Goal: Communication & Community: Answer question/provide support

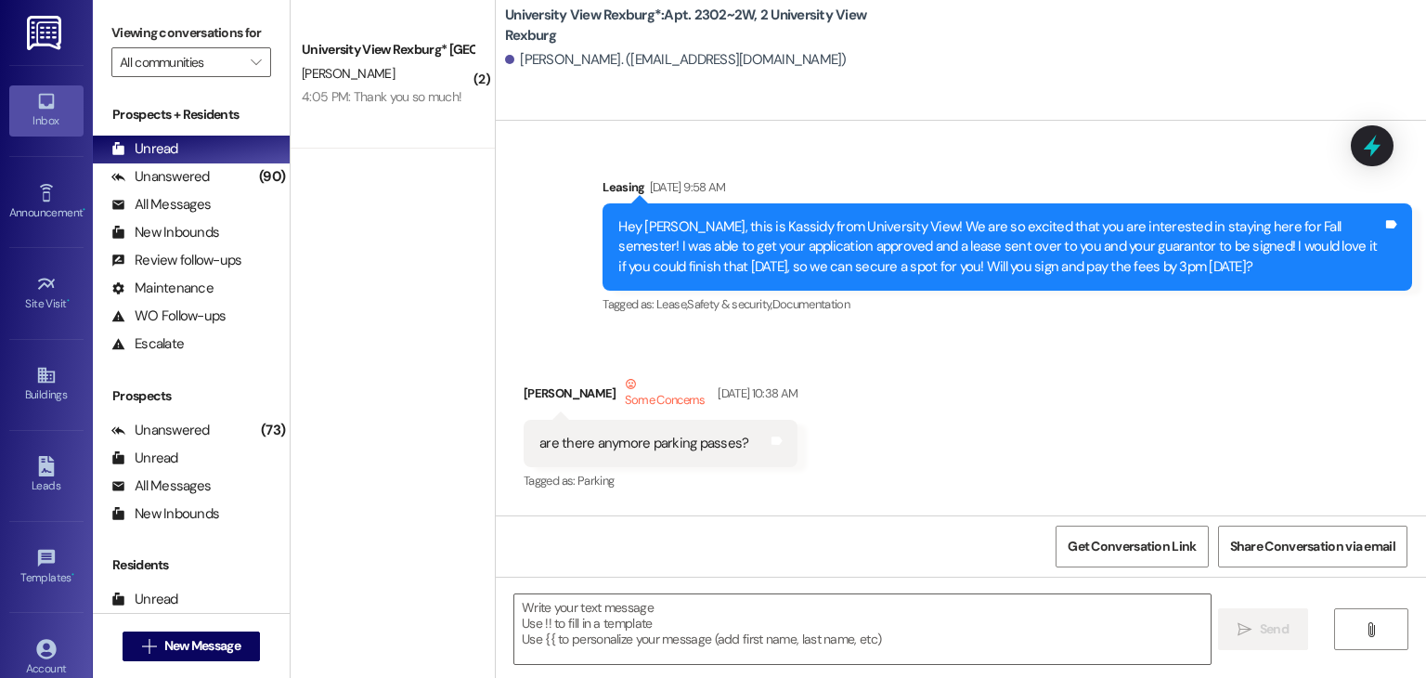
scroll to position [50135, 0]
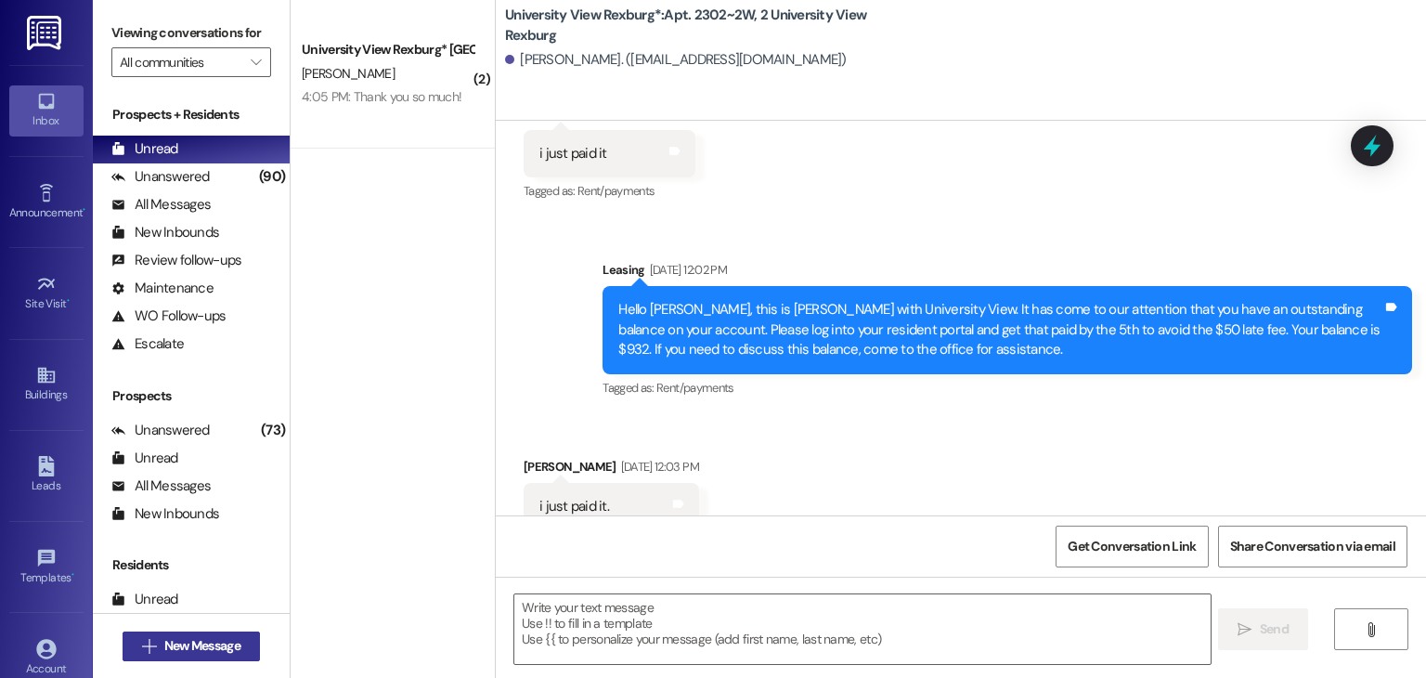
click at [227, 649] on span "New Message" at bounding box center [202, 645] width 76 height 19
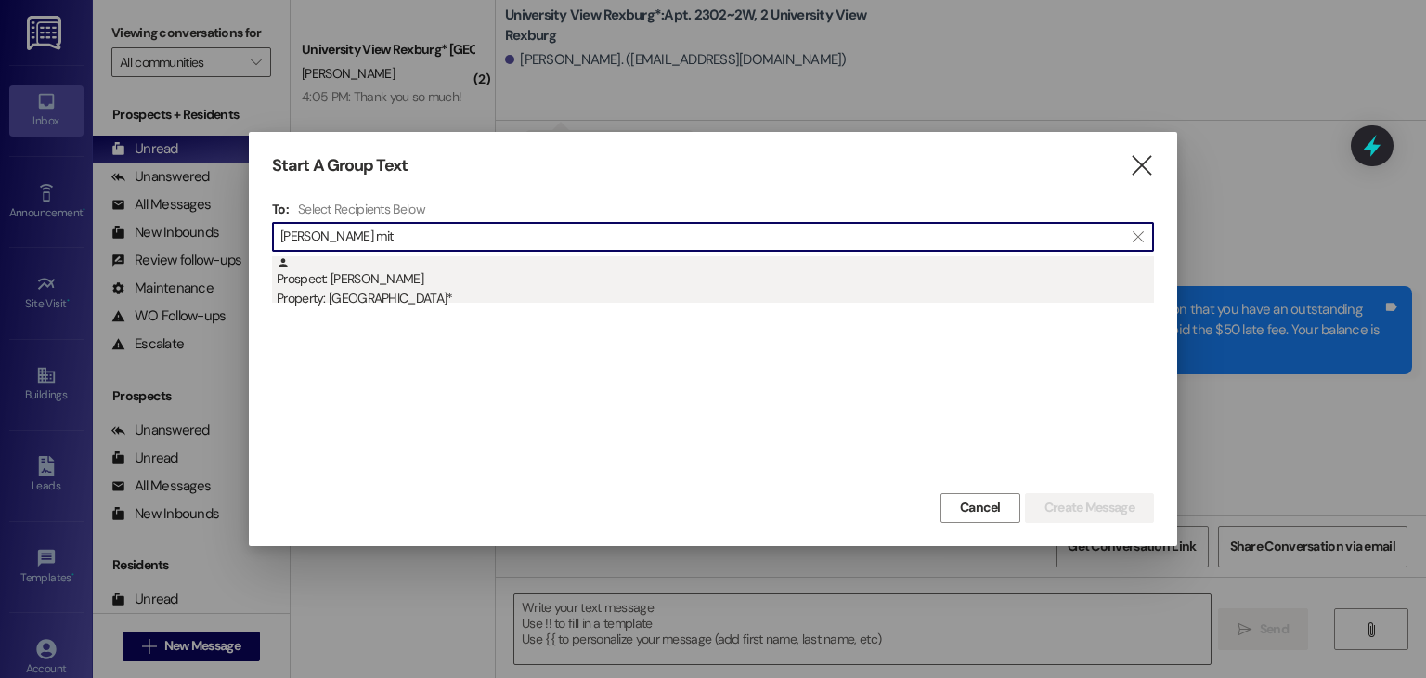
type input "[PERSON_NAME] mit"
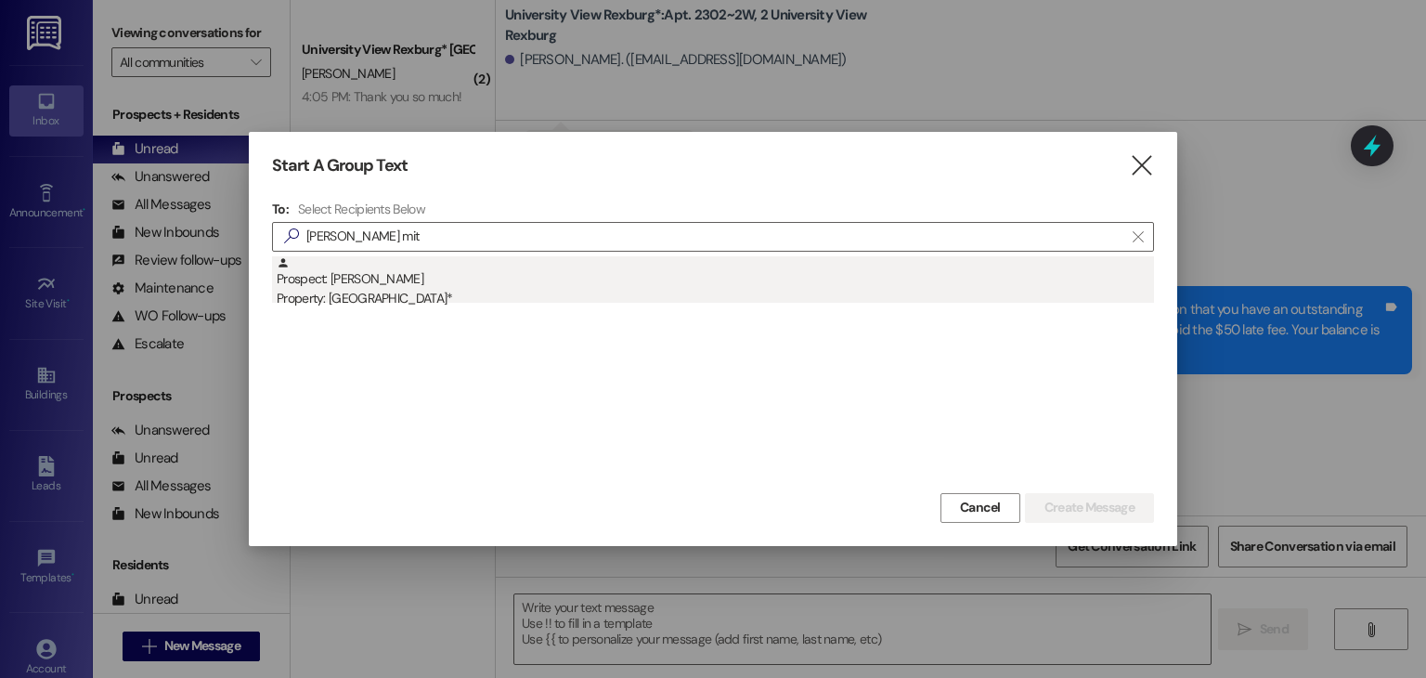
click at [488, 294] on div "Property: [GEOGRAPHIC_DATA]*" at bounding box center [715, 298] width 877 height 19
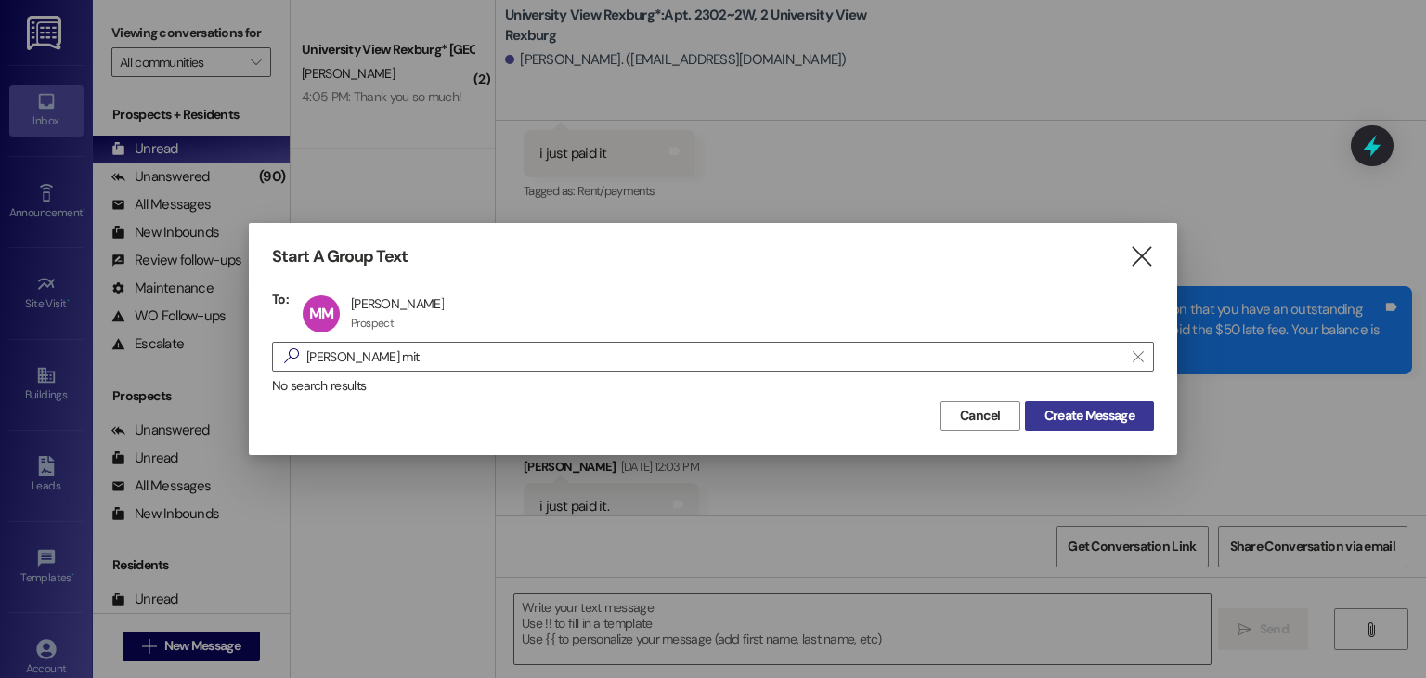
click at [1044, 423] on span "Create Message" at bounding box center [1089, 415] width 90 height 19
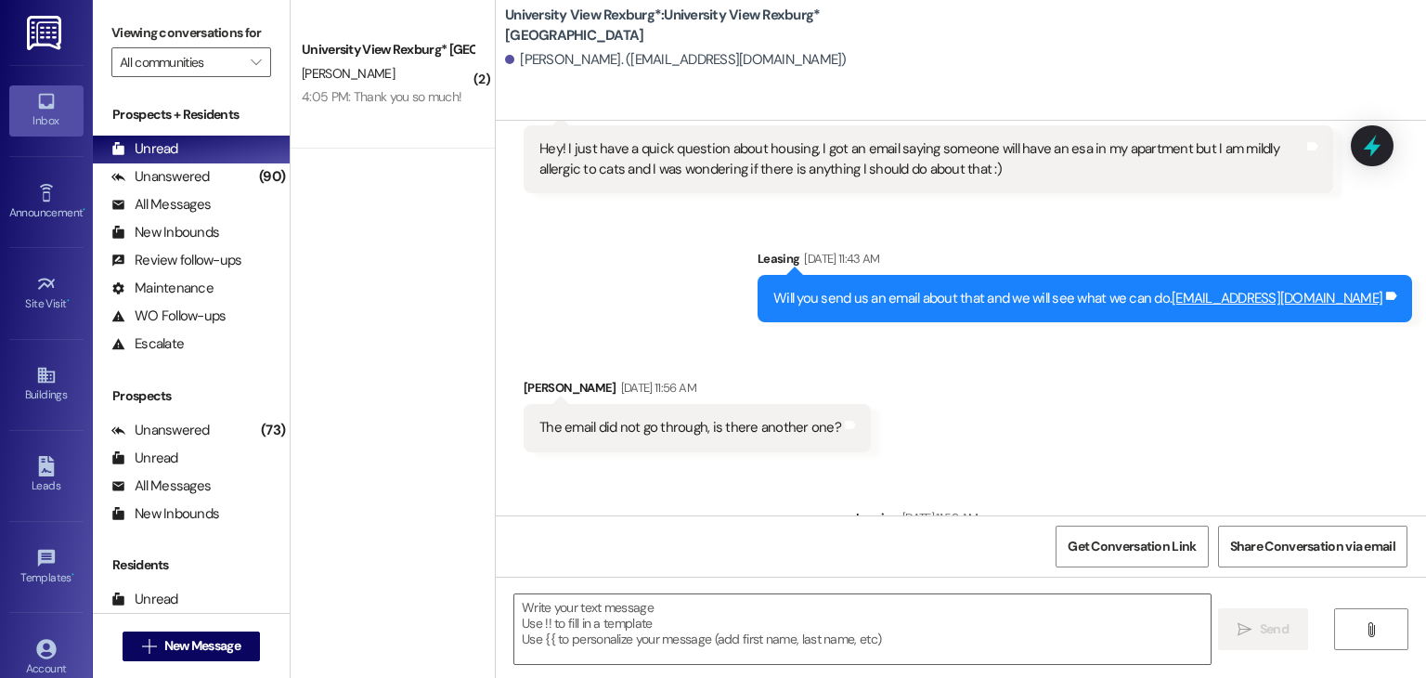
scroll to position [1645, 0]
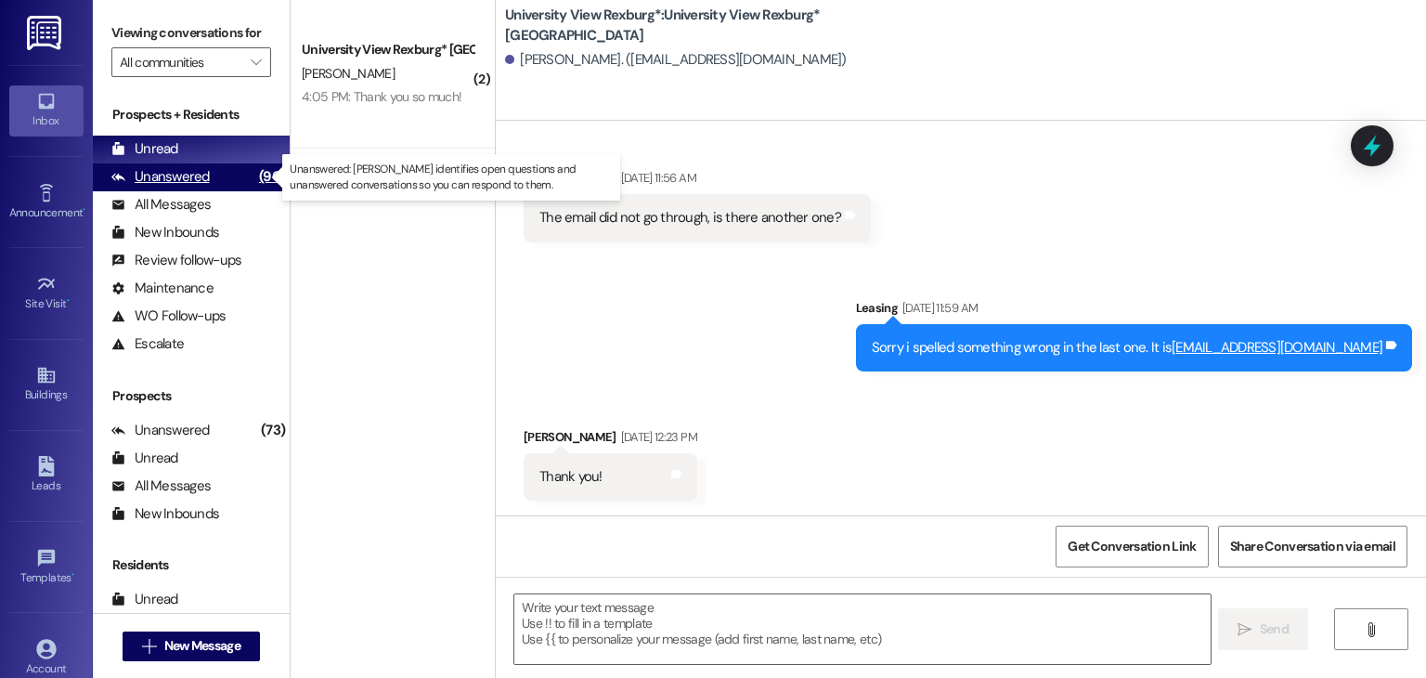
click at [175, 177] on div "Unanswered" at bounding box center [160, 176] width 98 height 19
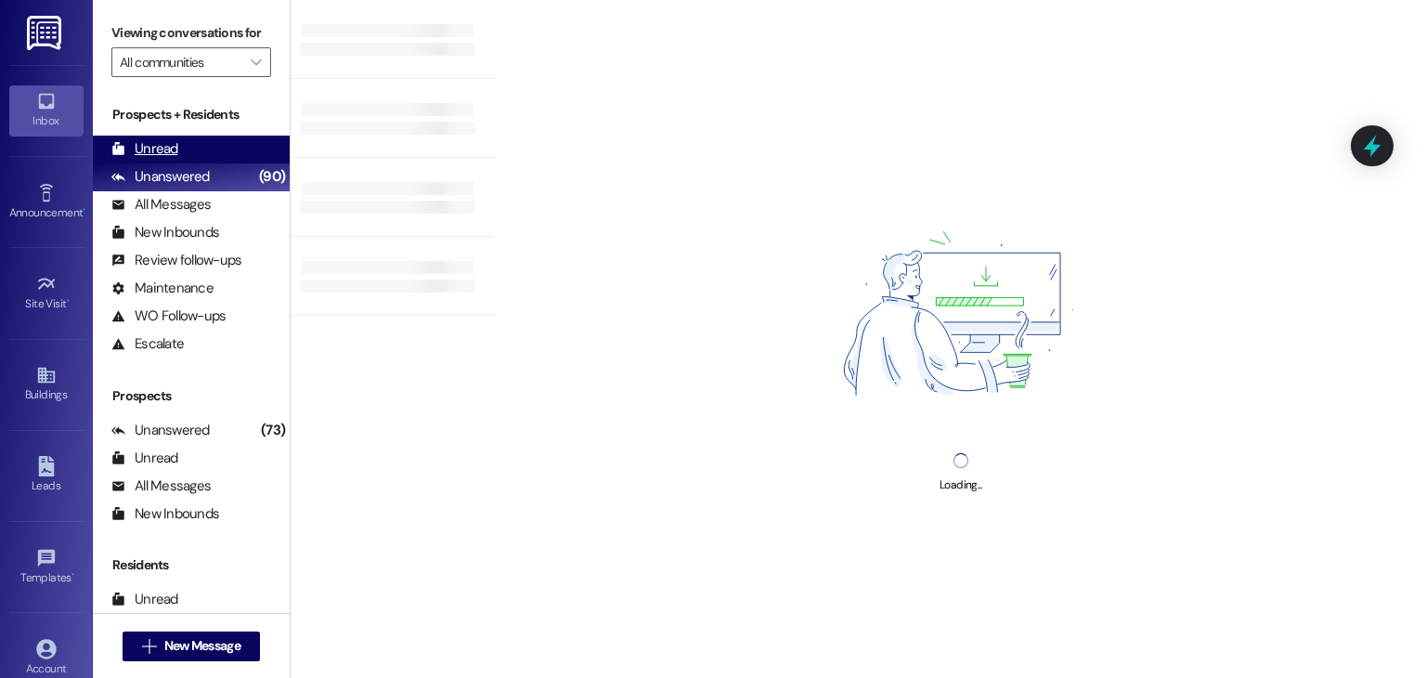
click at [191, 147] on div "Unread (0)" at bounding box center [191, 150] width 197 height 28
